Goal: Check status

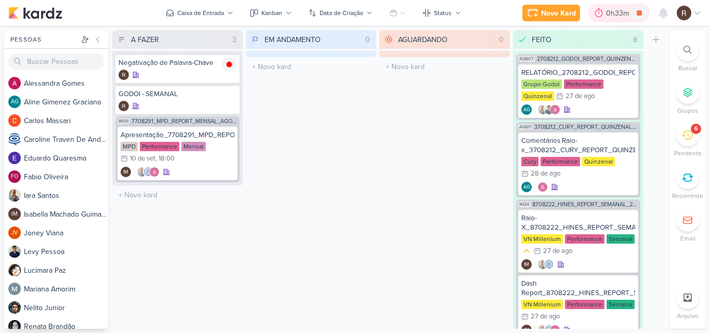
click at [610, 15] on div "0h33m" at bounding box center [619, 13] width 26 height 11
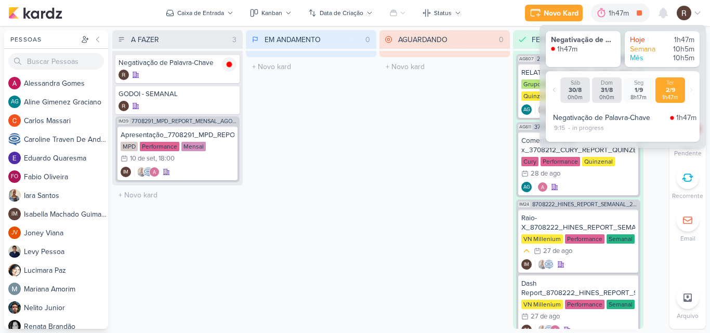
click at [400, 178] on div "AGUARDANDO 0 Mover Para Esquerda Mover Para Direita [GEOGRAPHIC_DATA] O título …" at bounding box center [444, 179] width 130 height 299
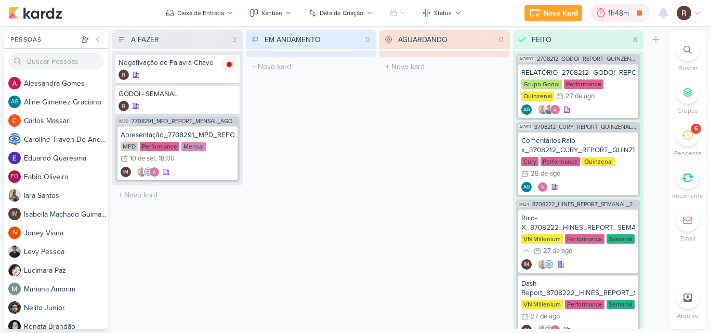
click at [605, 13] on icon at bounding box center [600, 13] width 10 height 10
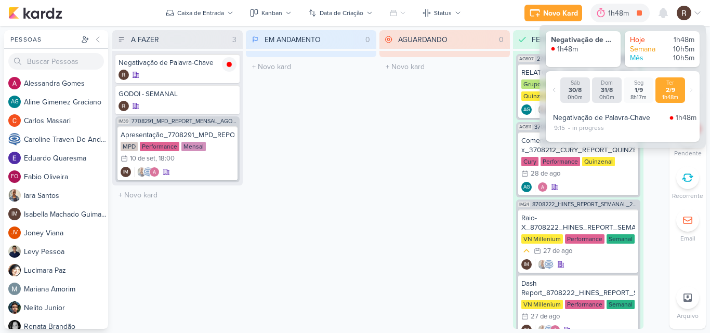
click at [477, 114] on div "AGUARDANDO 0 Mover Para Esquerda Mover Para Direita [GEOGRAPHIC_DATA] O título …" at bounding box center [444, 179] width 130 height 299
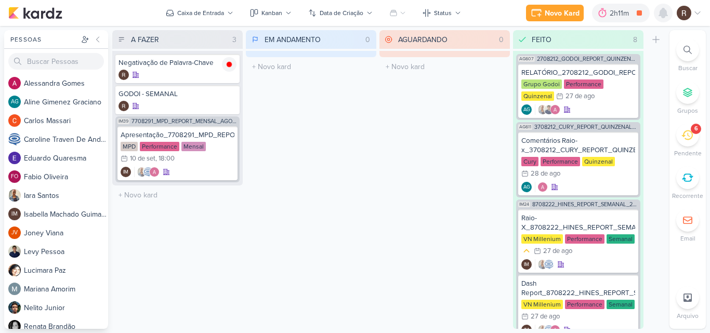
click at [658, 16] on icon at bounding box center [663, 13] width 12 height 12
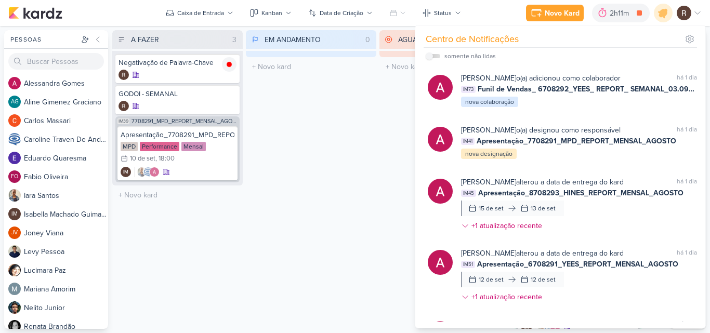
click at [383, 111] on div "AGUARDANDO 0 Mover Para Esquerda Mover Para Direita [GEOGRAPHIC_DATA] O título …" at bounding box center [444, 179] width 130 height 299
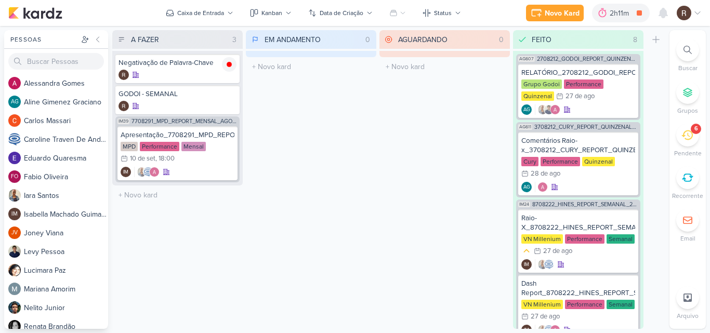
click at [689, 138] on icon at bounding box center [686, 134] width 11 height 11
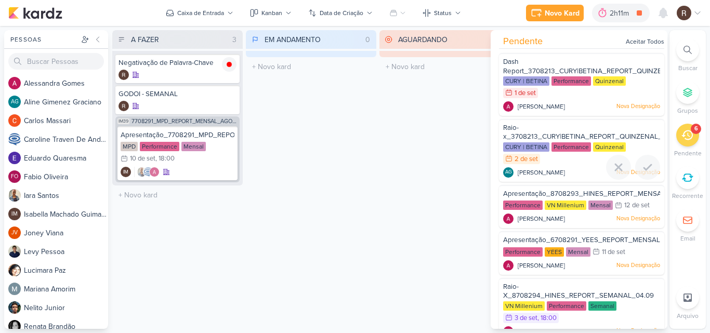
click at [556, 135] on span "Raio-x_3708213_CURY|BETINA_REPORT_QUINZENAL_03.09" at bounding box center [591, 133] width 177 height 18
click at [0, 0] on div at bounding box center [0, 0] width 0 height 0
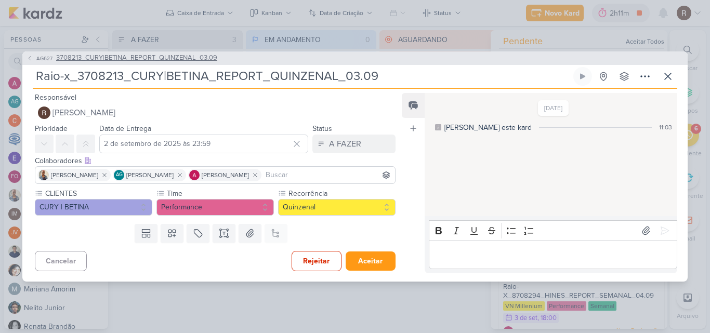
click at [214, 60] on span "3708213_CURY|BETINA_REPORT_QUINZENAL_03.09" at bounding box center [136, 58] width 161 height 10
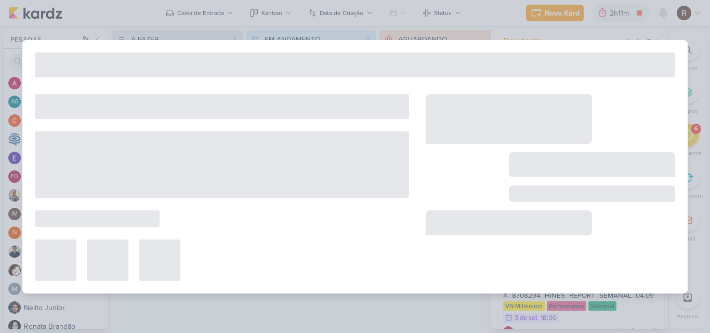
type input "3708213_CURY|BETINA_REPORT_QUINZENAL_03.09"
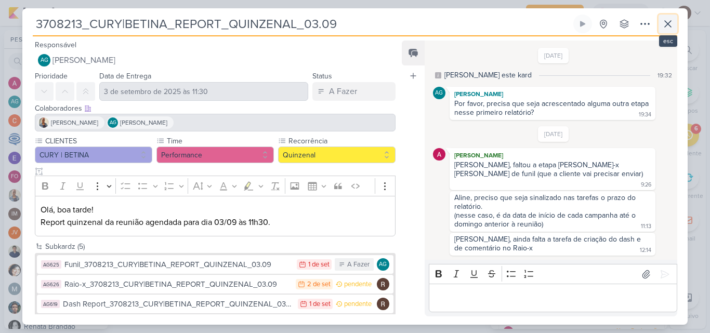
click at [668, 25] on icon at bounding box center [667, 24] width 6 height 6
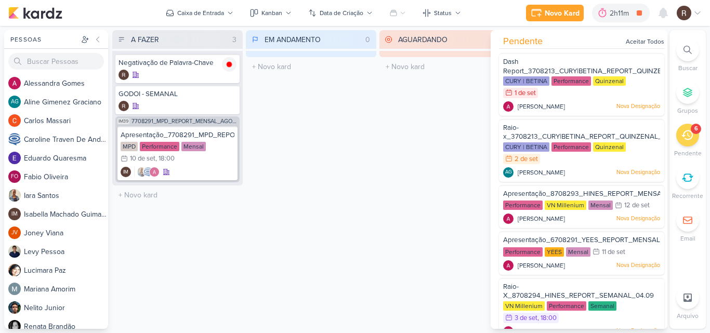
click at [428, 132] on div "AGUARDANDO 0 Mover Para Esquerda Mover Para Direita [GEOGRAPHIC_DATA] O título …" at bounding box center [444, 179] width 130 height 299
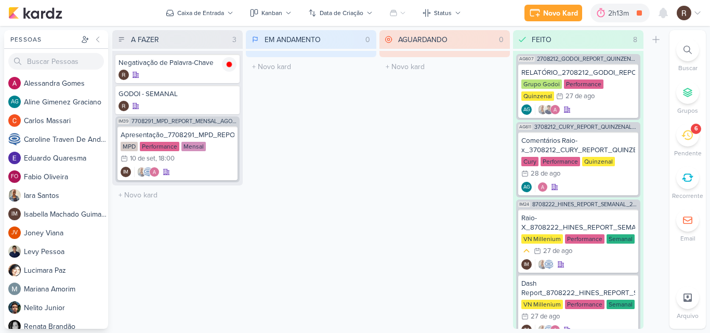
click at [683, 138] on icon at bounding box center [686, 134] width 11 height 11
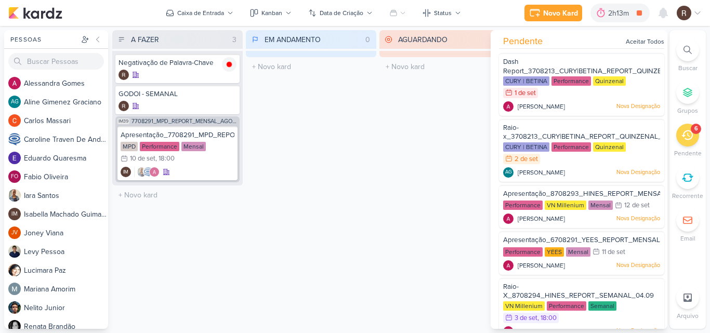
click at [364, 185] on div "EM ANDAMENTO 0 Mover Para Esquerda Mover Para Direita [GEOGRAPHIC_DATA] O títul…" at bounding box center [311, 179] width 130 height 299
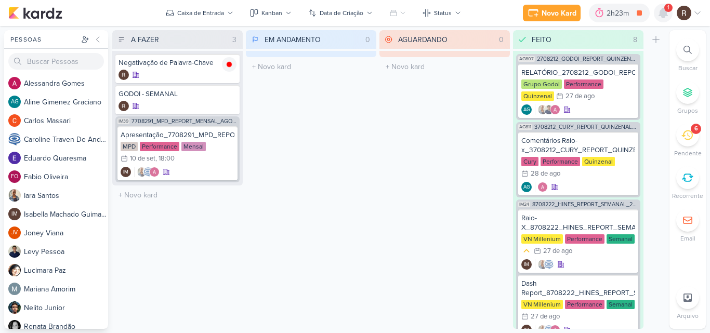
click at [663, 17] on icon at bounding box center [663, 12] width 8 height 9
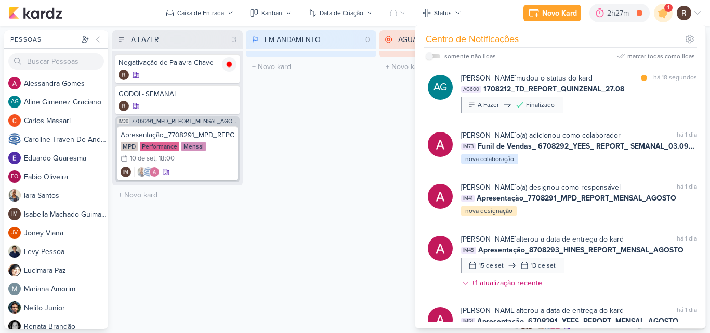
click at [326, 126] on div "EM ANDAMENTO 0 Mover Para Esquerda Mover Para Direita [GEOGRAPHIC_DATA] O títul…" at bounding box center [311, 179] width 130 height 299
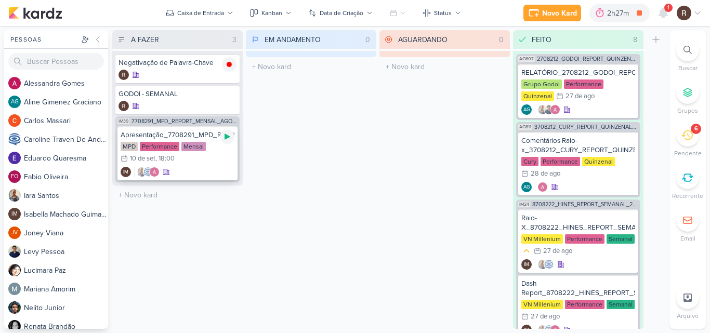
click at [227, 141] on div at bounding box center [227, 136] width 15 height 15
click at [328, 142] on div "EM ANDAMENTO 0 Mover Para Esquerda Mover Para Direita [GEOGRAPHIC_DATA] O títul…" at bounding box center [311, 179] width 130 height 299
click at [658, 14] on icon at bounding box center [663, 13] width 12 height 12
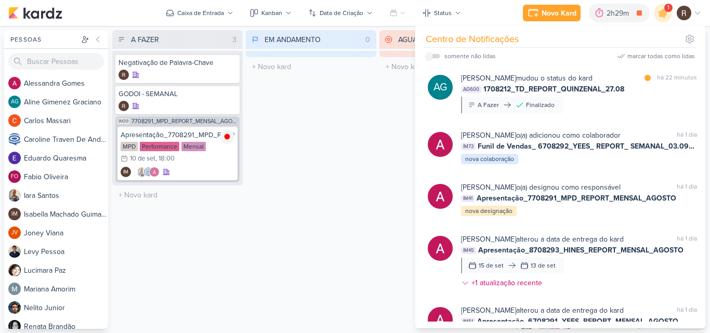
click at [372, 111] on div "EM ANDAMENTO 0 Mover Para Esquerda Mover Para Direita [GEOGRAPHIC_DATA] O títul…" at bounding box center [311, 179] width 130 height 299
